Goal: Information Seeking & Learning: Learn about a topic

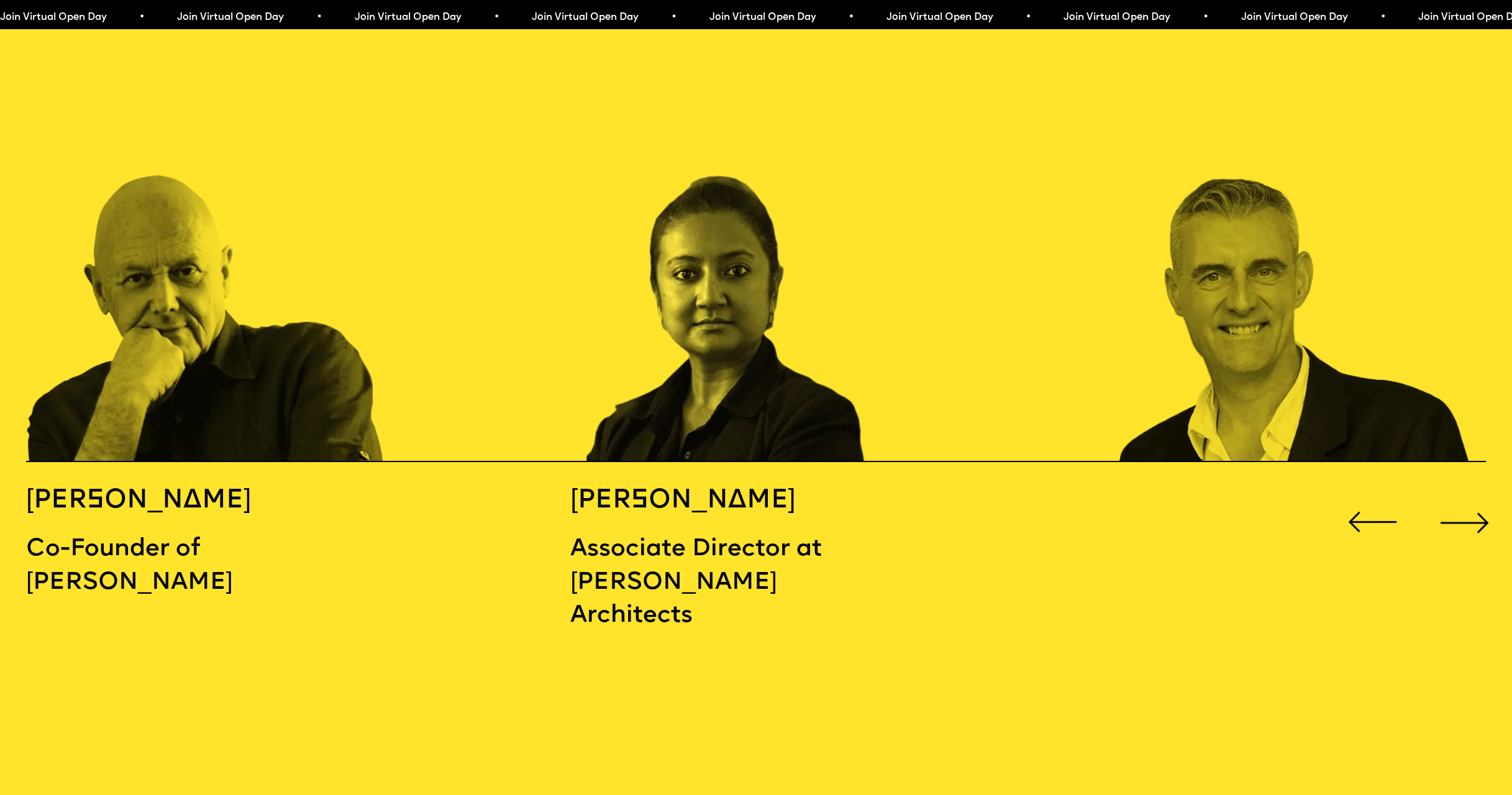
scroll to position [2255, 0]
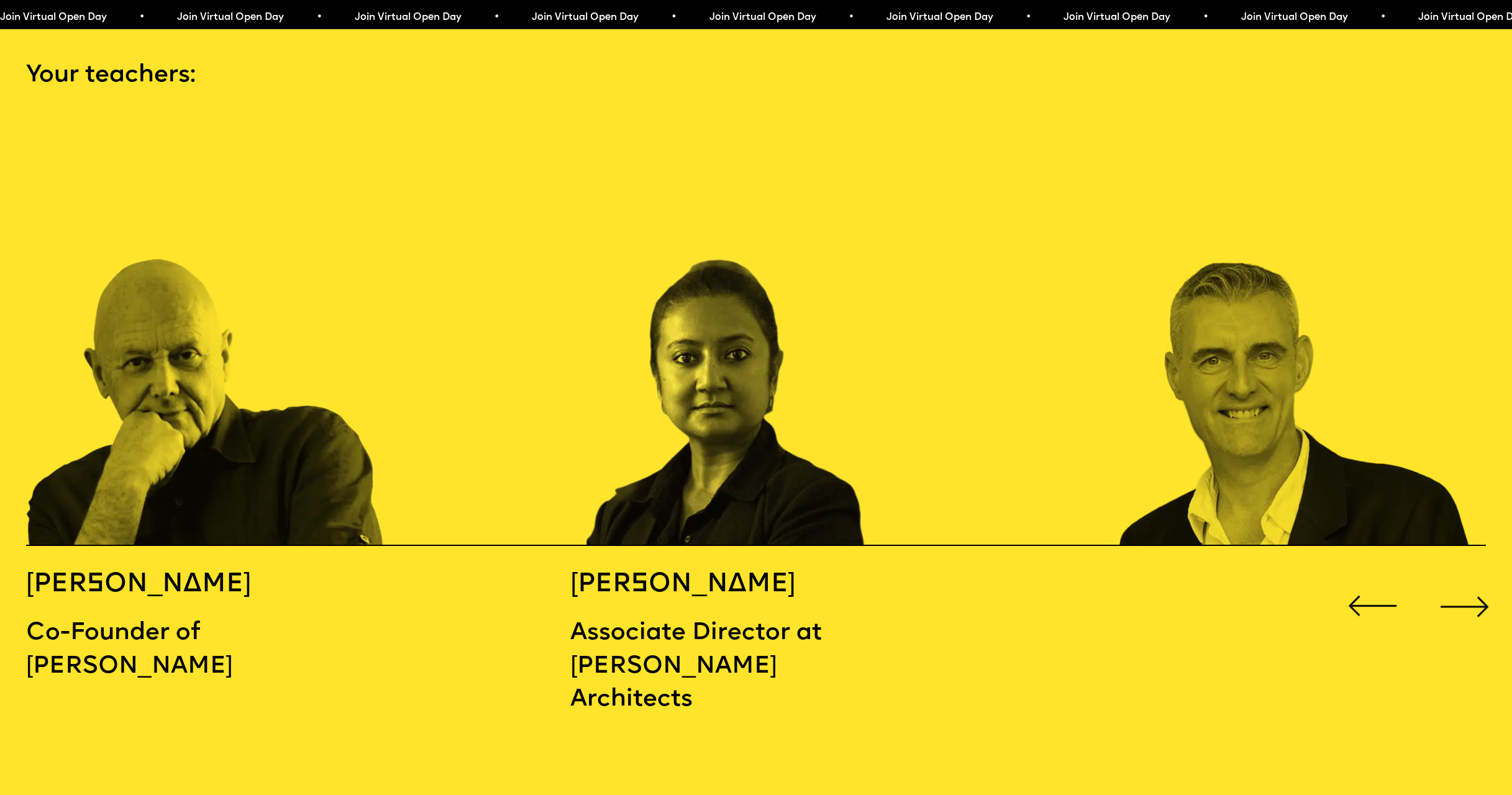
click at [1453, 576] on div "Next slide" at bounding box center [1463, 605] width 60 height 60
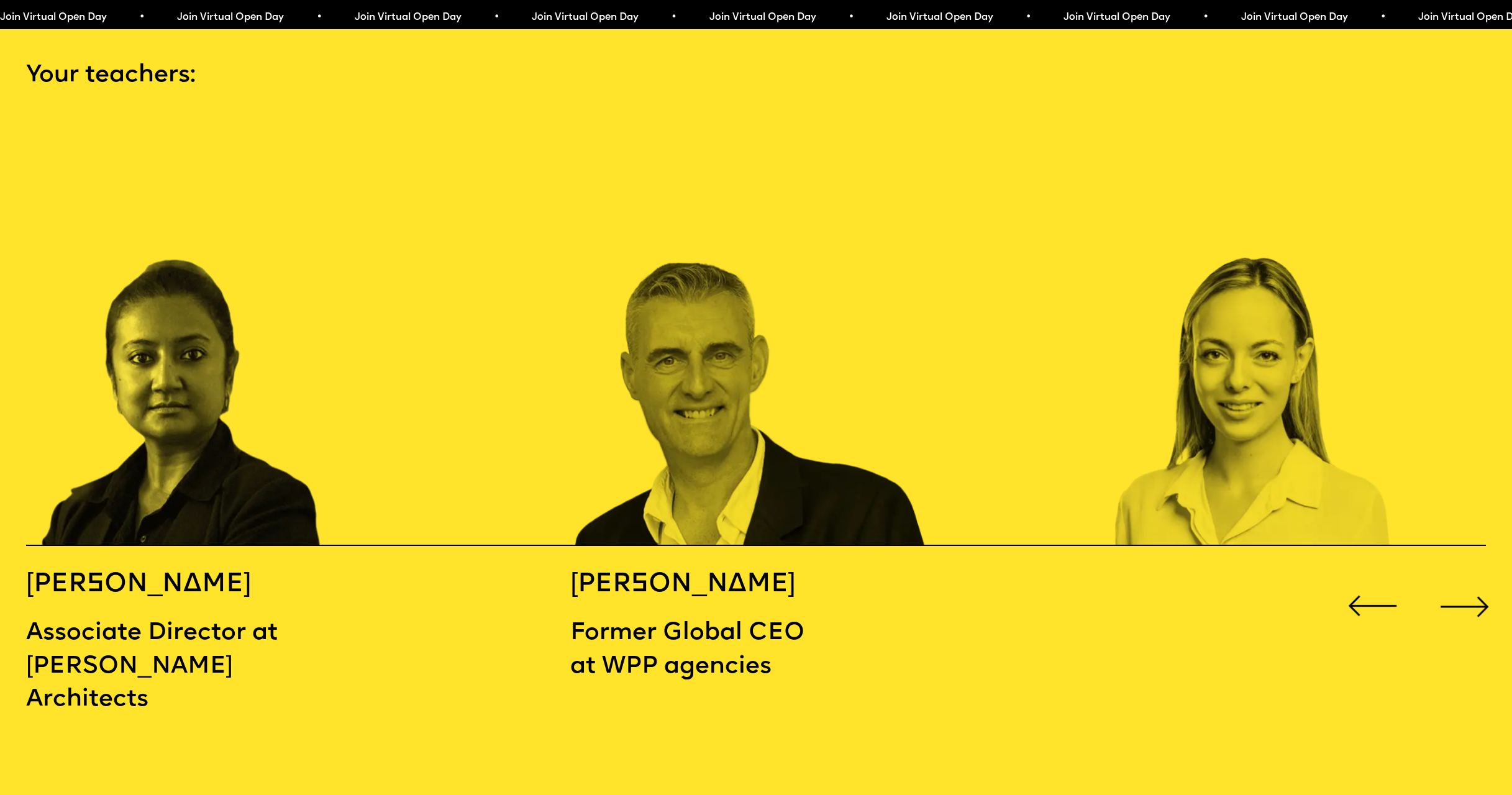
click at [1468, 576] on div "Next slide" at bounding box center [1463, 605] width 60 height 60
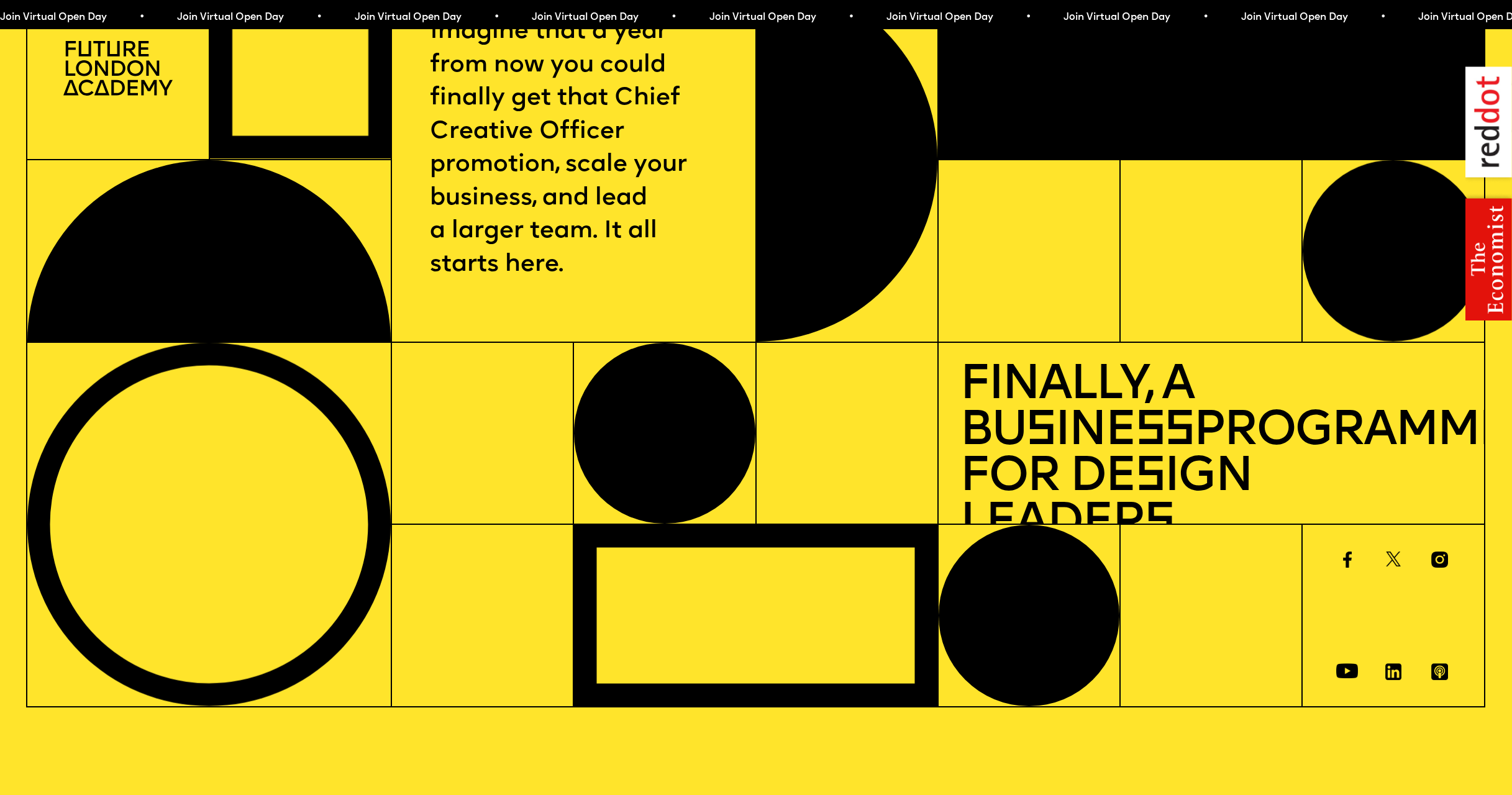
scroll to position [0, 0]
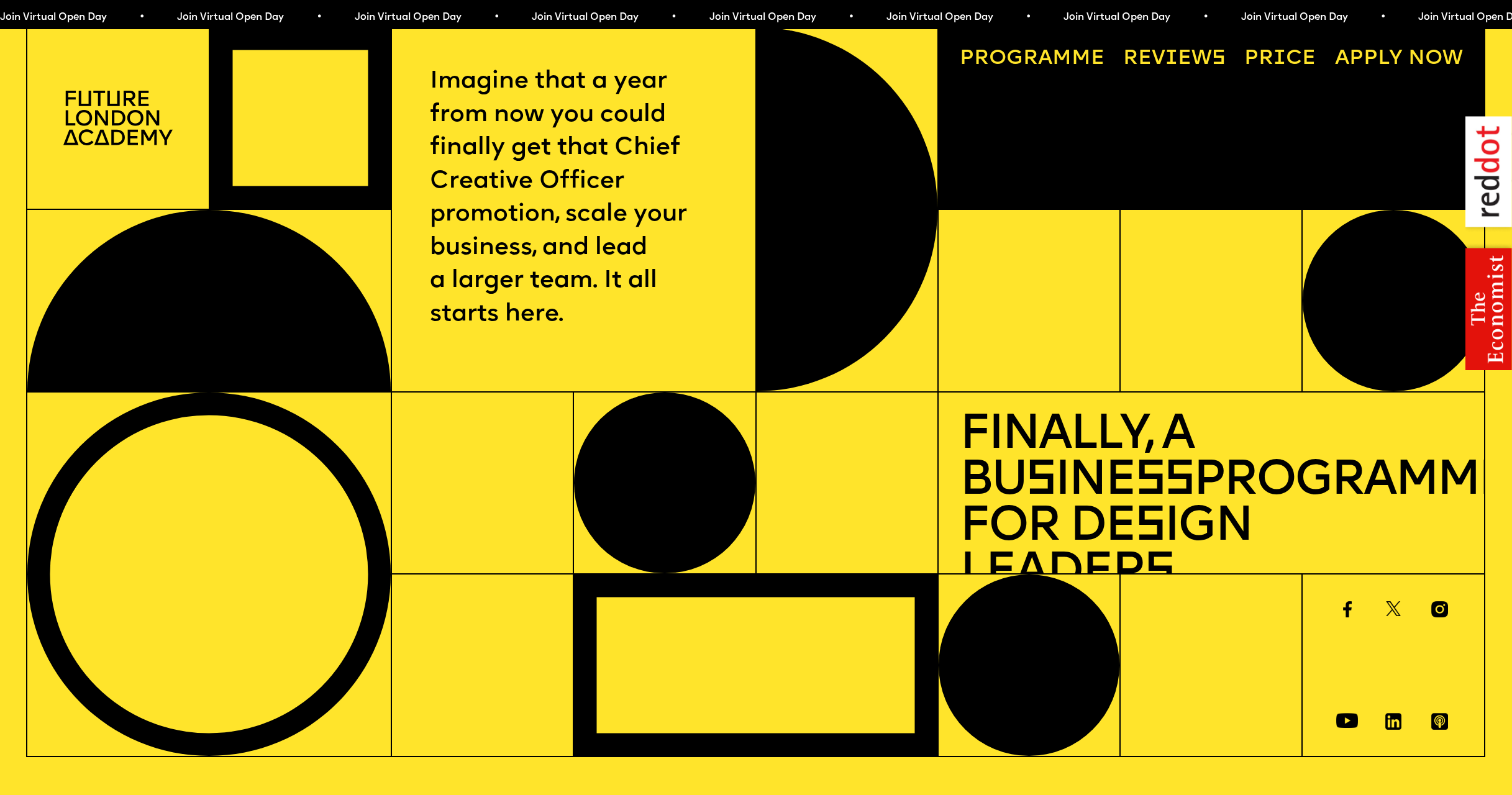
click at [1296, 56] on link "Price" at bounding box center [1280, 59] width 92 height 42
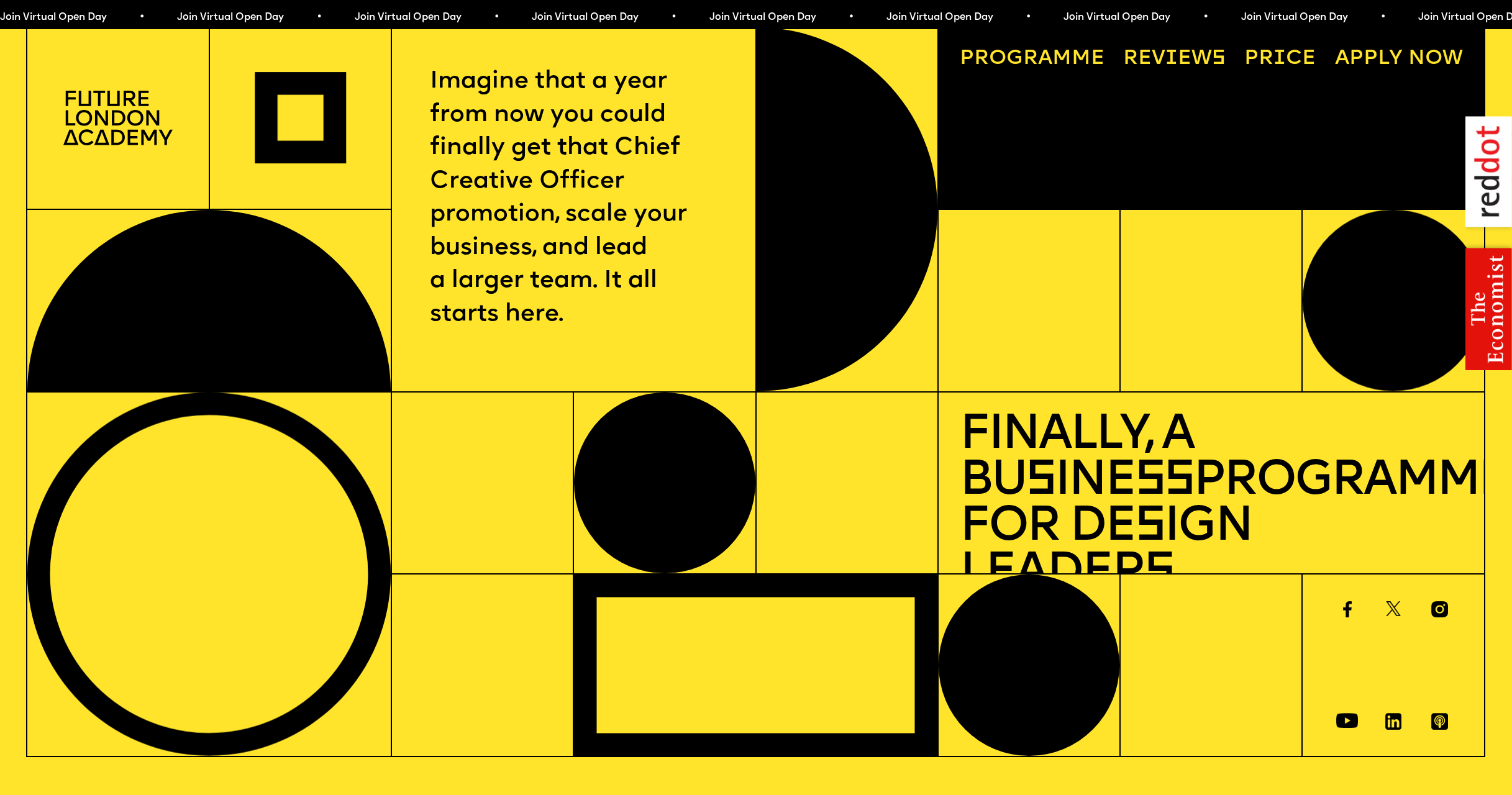
click at [1492, 305] on img at bounding box center [1489, 243] width 47 height 254
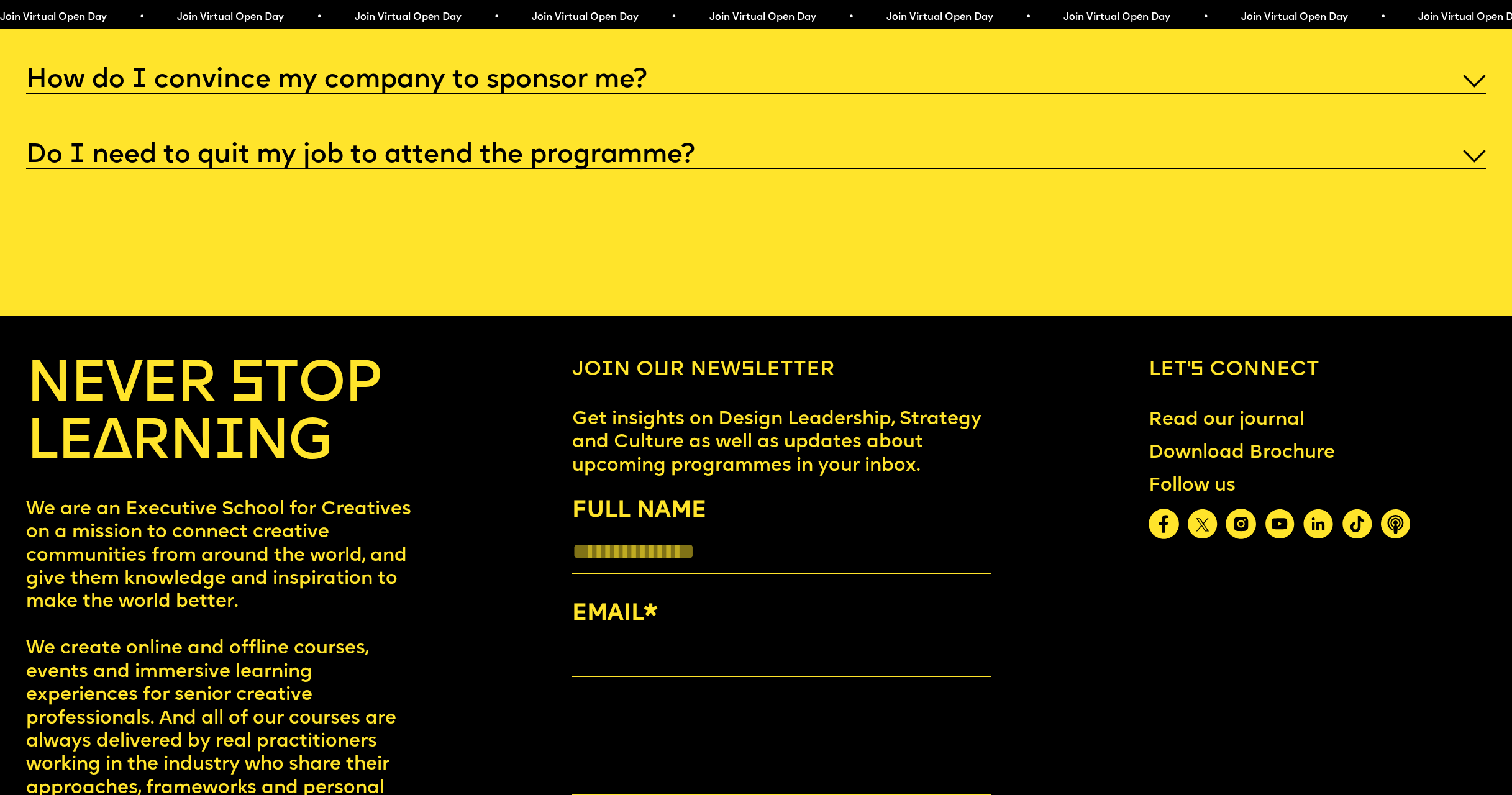
scroll to position [8401, 0]
